Goal: Information Seeking & Learning: Learn about a topic

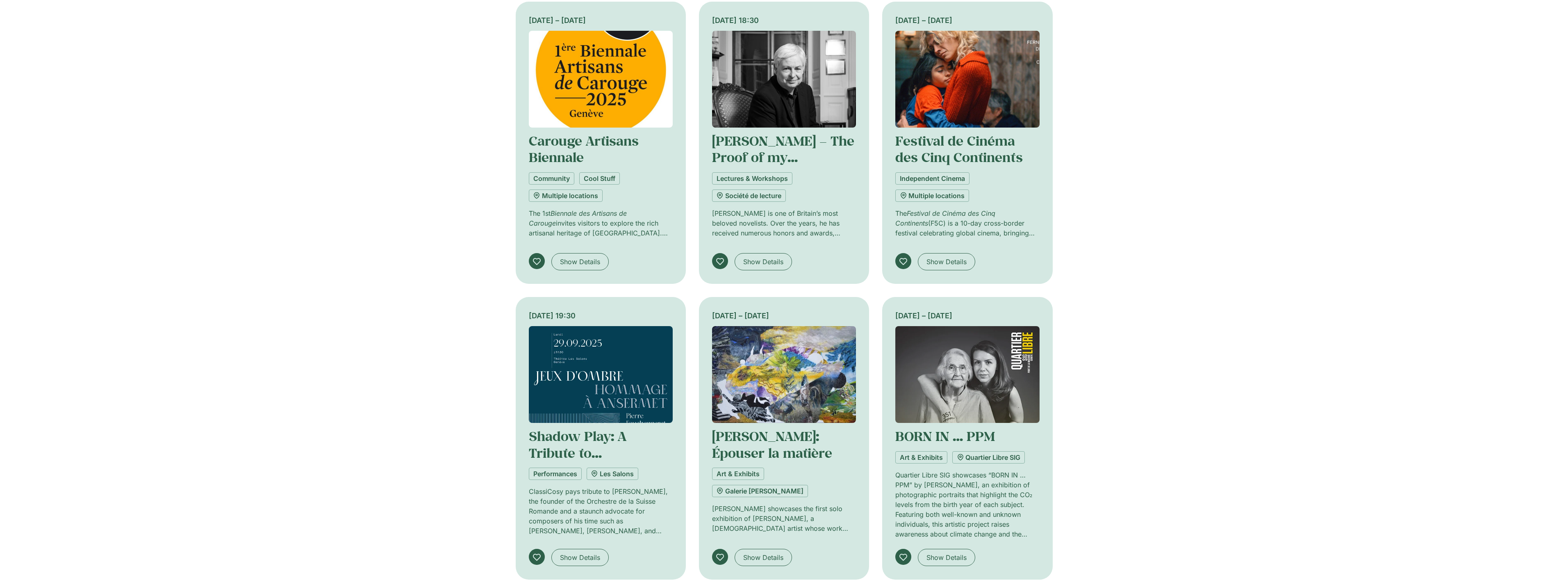
scroll to position [533, 0]
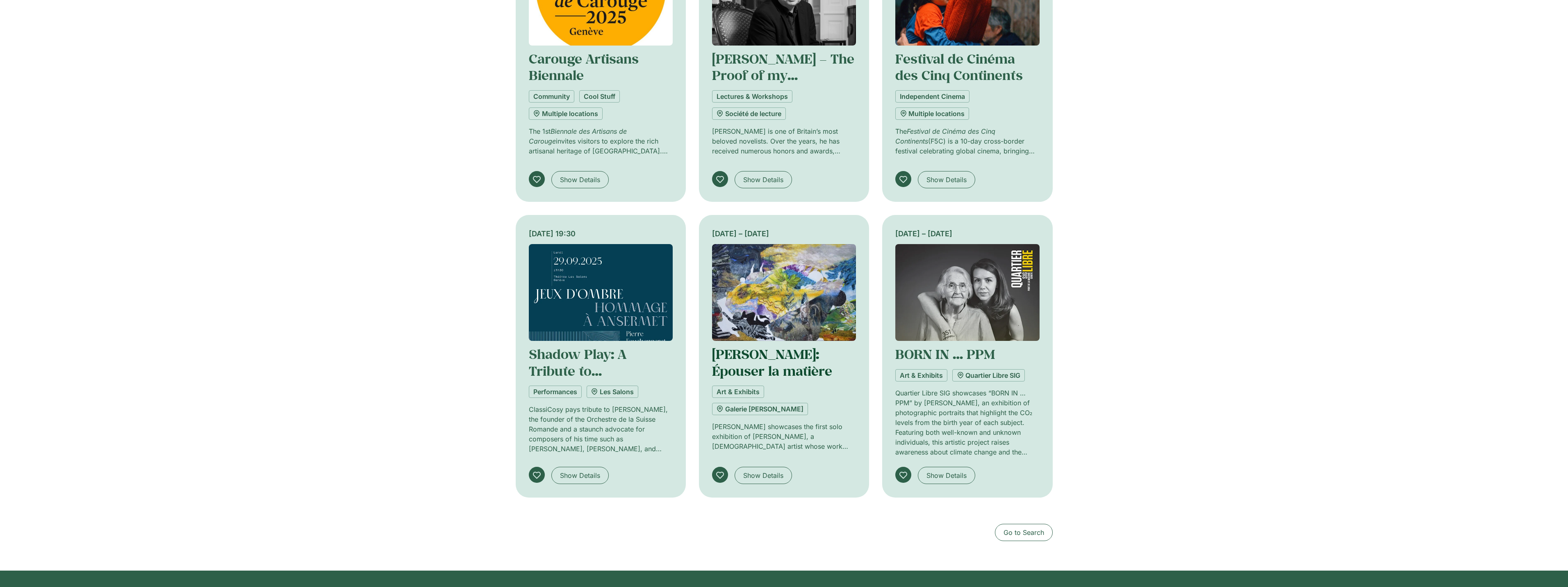
click at [746, 362] on link "Benoît Mazzer: Épouser la matière" at bounding box center [772, 362] width 120 height 33
click at [750, 225] on div "17 September – 7 November Benoît Mazzer: Épouser la matière Art & Exhibits Gale…" at bounding box center [784, 356] width 144 height 282
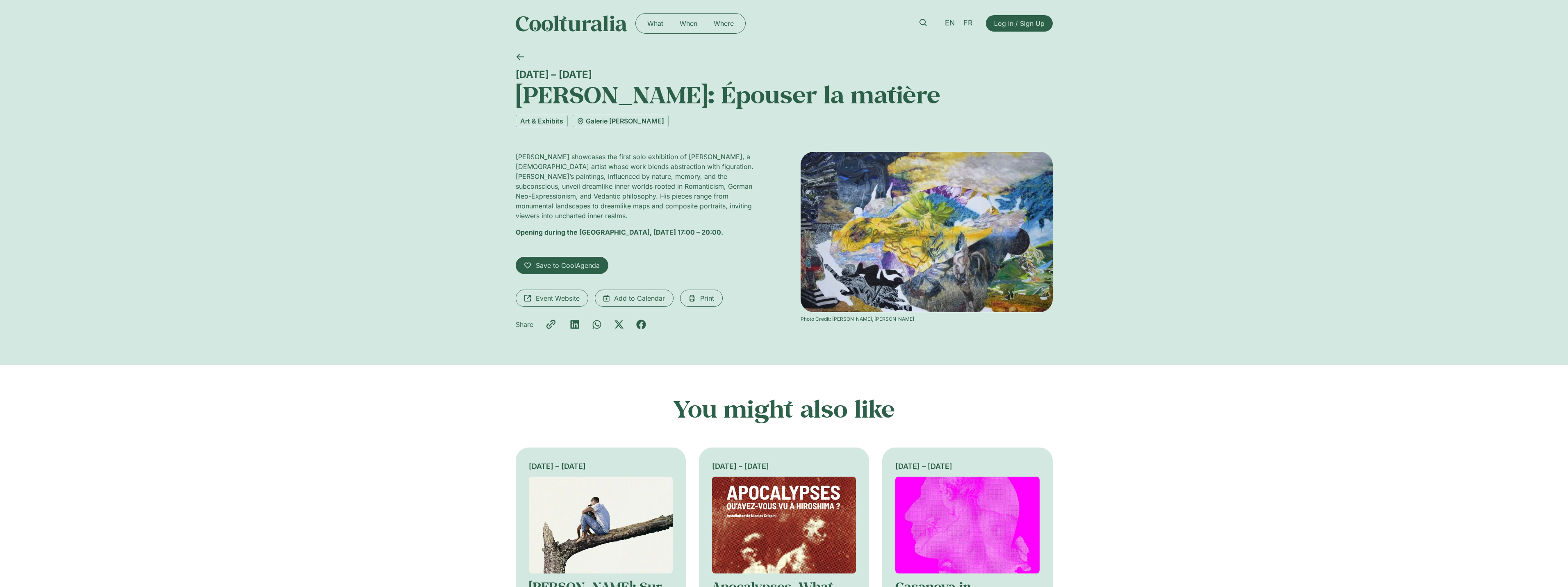
scroll to position [246, 0]
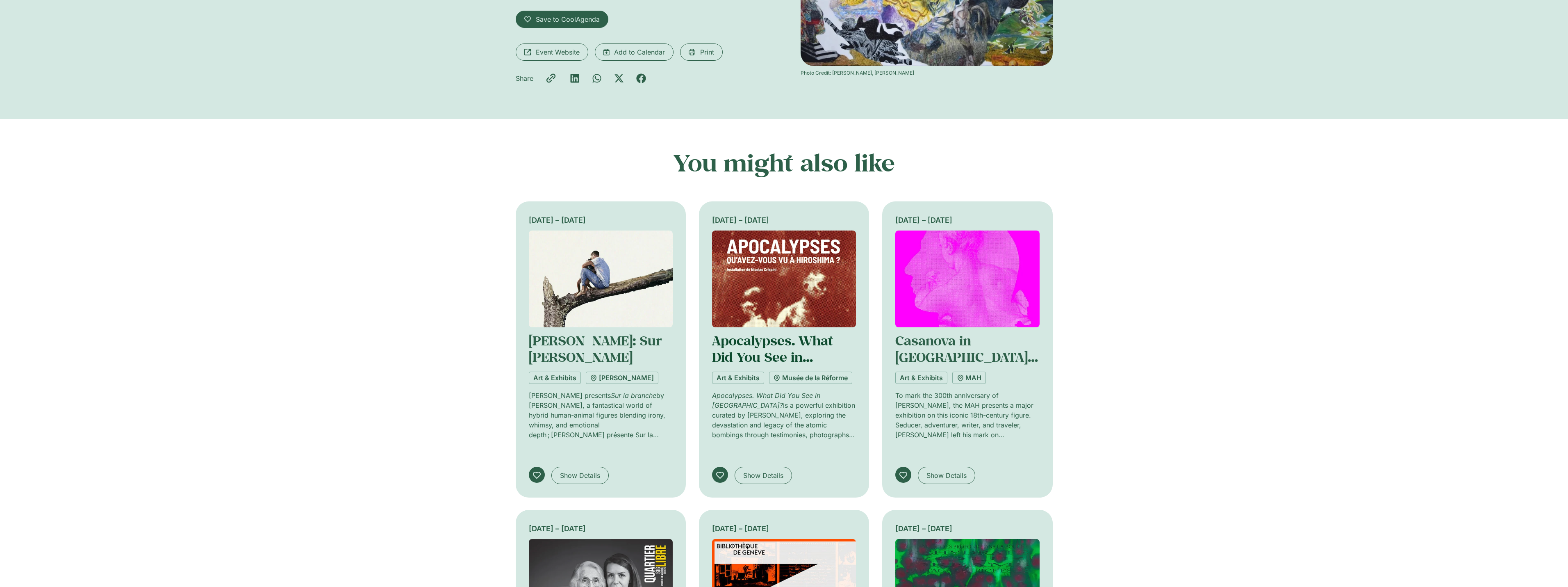
click at [741, 346] on link "Apocalypses. What Did You See in [GEOGRAPHIC_DATA]?" at bounding box center [782, 357] width 139 height 51
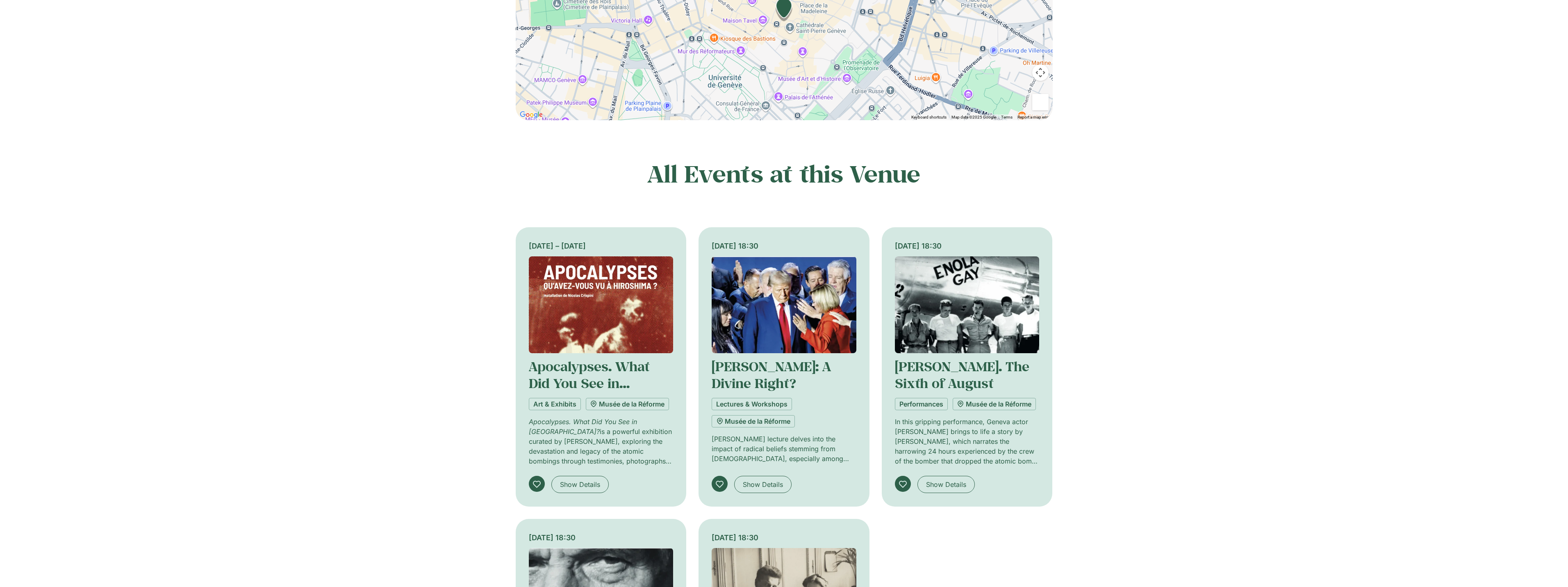
scroll to position [738, 0]
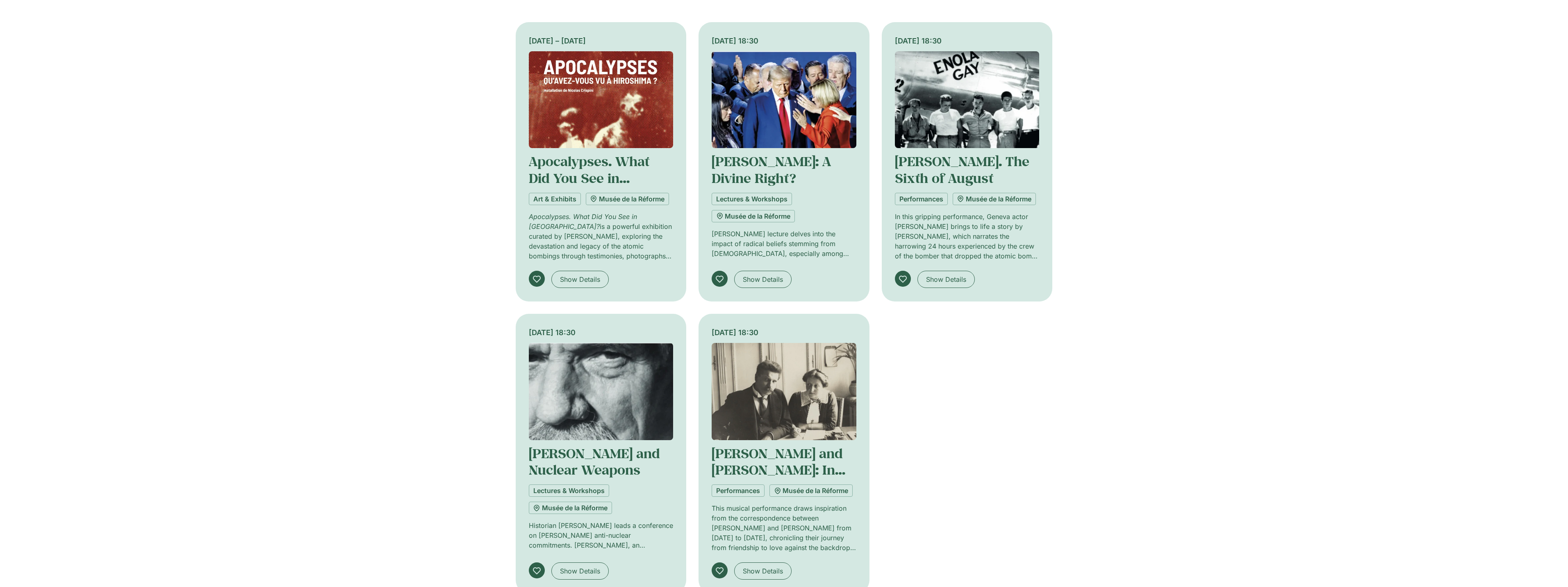
click at [439, 181] on div "All Events at this Venue 10 September 2025 – 11 January 2026 Apocalypses. What …" at bounding box center [784, 273] width 1568 height 639
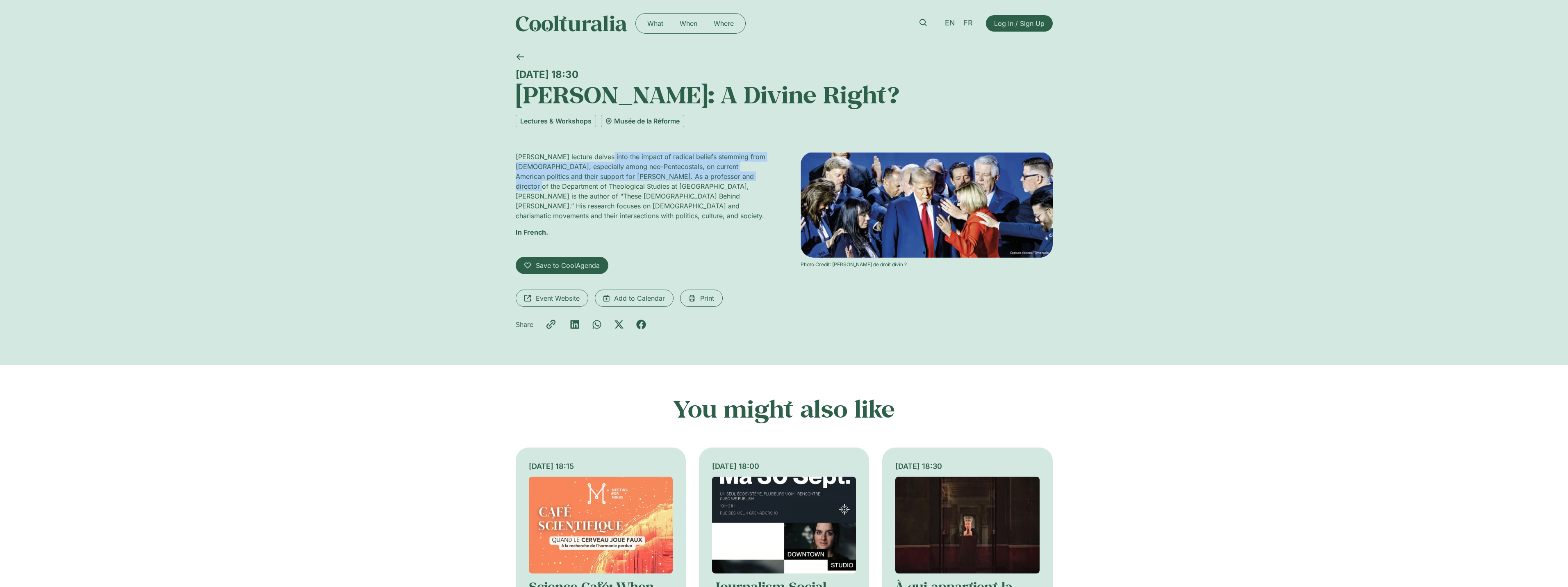
drag, startPoint x: 606, startPoint y: 159, endPoint x: 764, endPoint y: 179, distance: 159.3
click at [764, 179] on p "[PERSON_NAME] lecture delves into the impact of radical beliefs stemming from […" at bounding box center [642, 186] width 252 height 69
click at [743, 184] on p "[PERSON_NAME] lecture delves into the impact of radical beliefs stemming from […" at bounding box center [642, 186] width 252 height 69
